Goal: Transaction & Acquisition: Purchase product/service

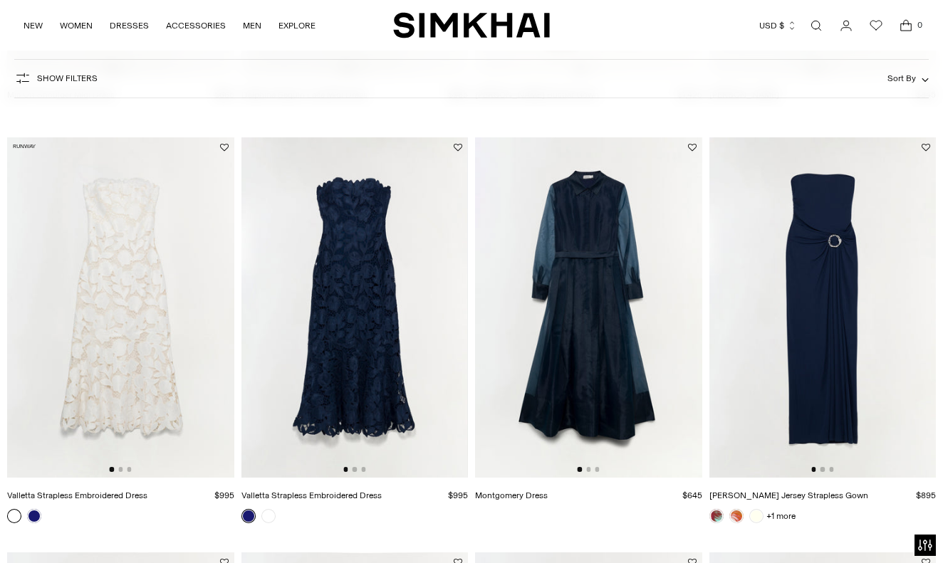
scroll to position [1294, 0]
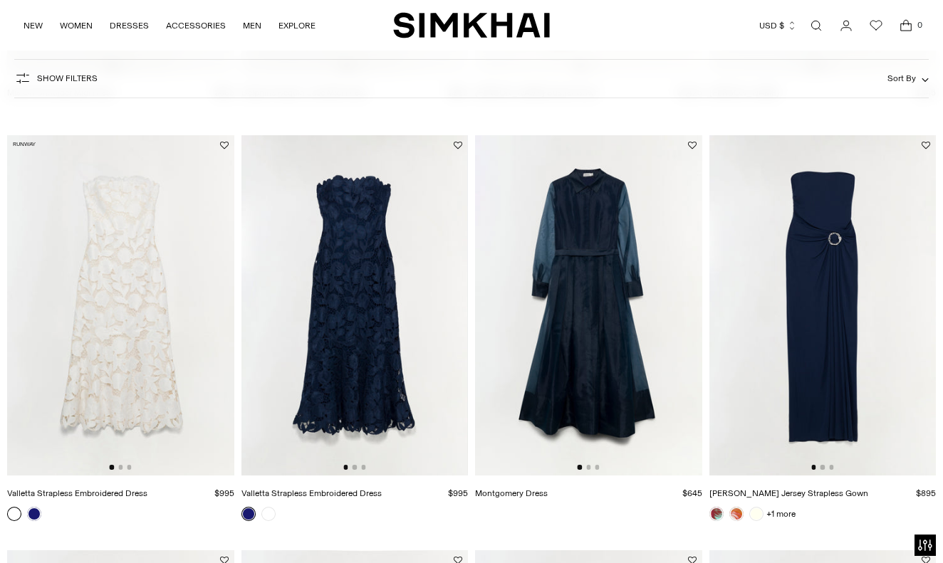
click at [792, 377] on img at bounding box center [822, 305] width 227 height 340
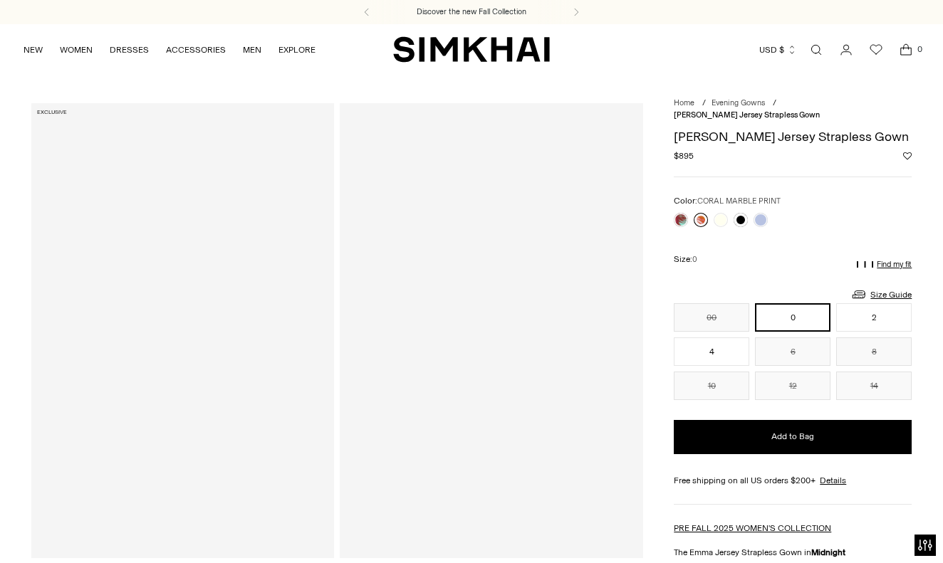
click at [698, 213] on link at bounding box center [700, 220] width 14 height 14
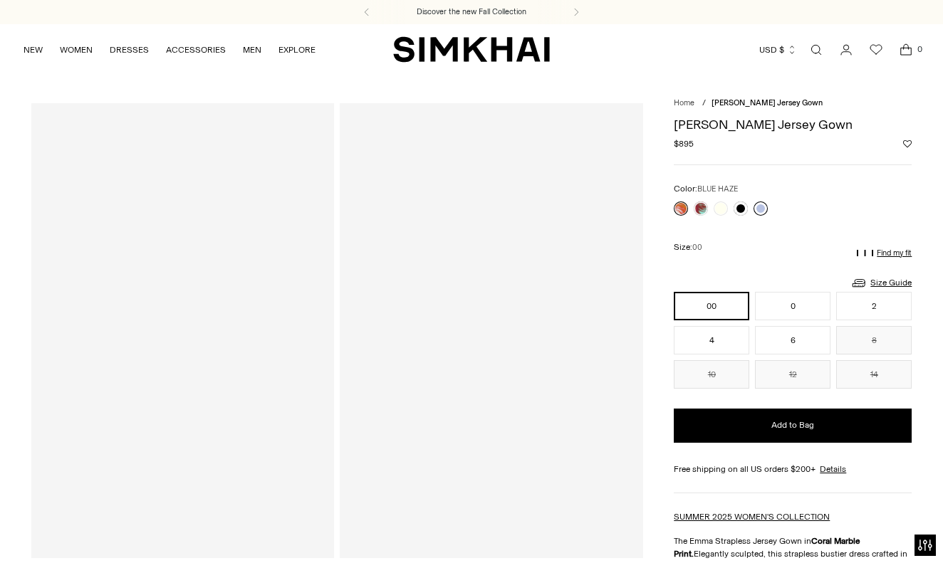
click at [762, 205] on link at bounding box center [760, 208] width 14 height 14
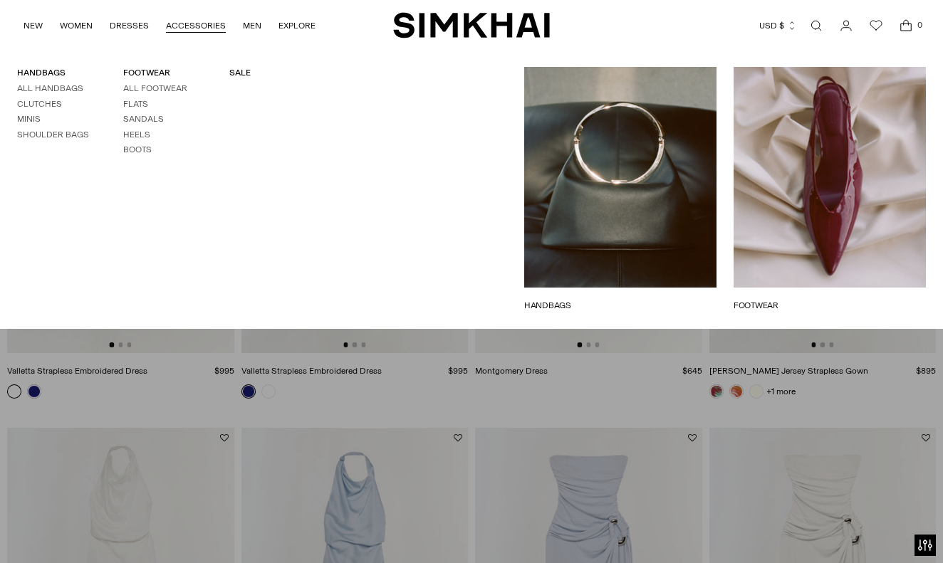
scroll to position [1468, 0]
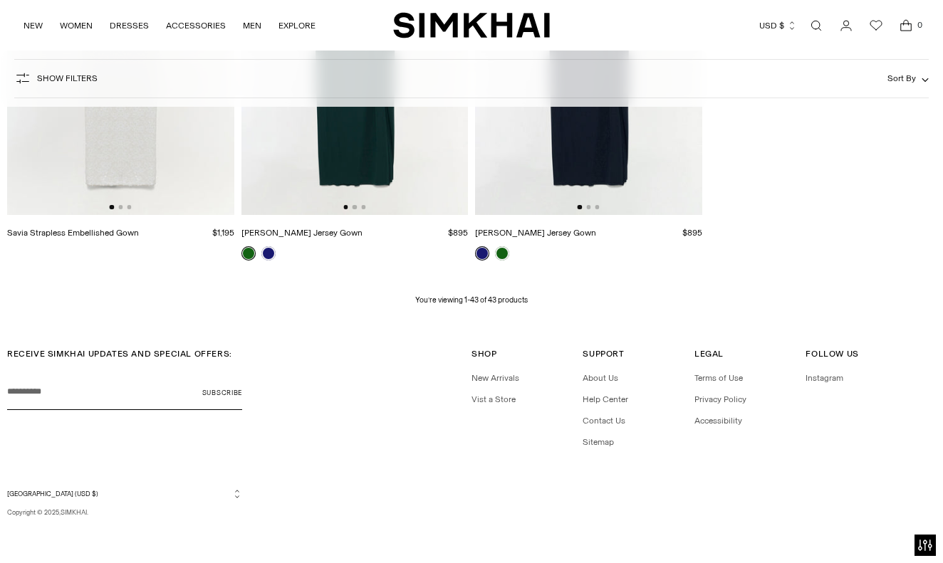
scroll to position [4457, 0]
